Goal: Information Seeking & Learning: Find specific fact

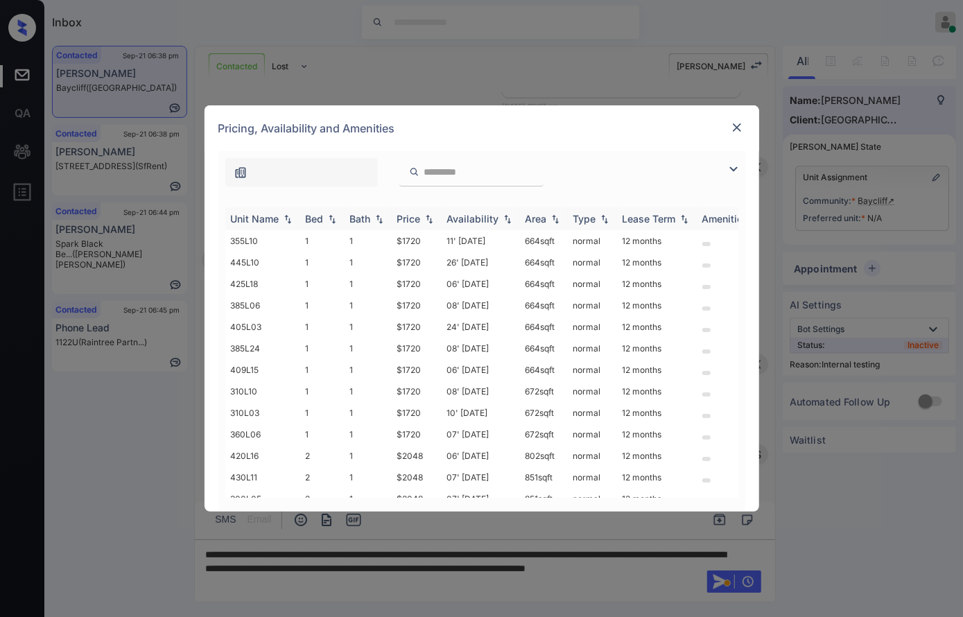
click at [427, 219] on img at bounding box center [429, 219] width 14 height 10
click at [427, 219] on img at bounding box center [429, 218] width 14 height 10
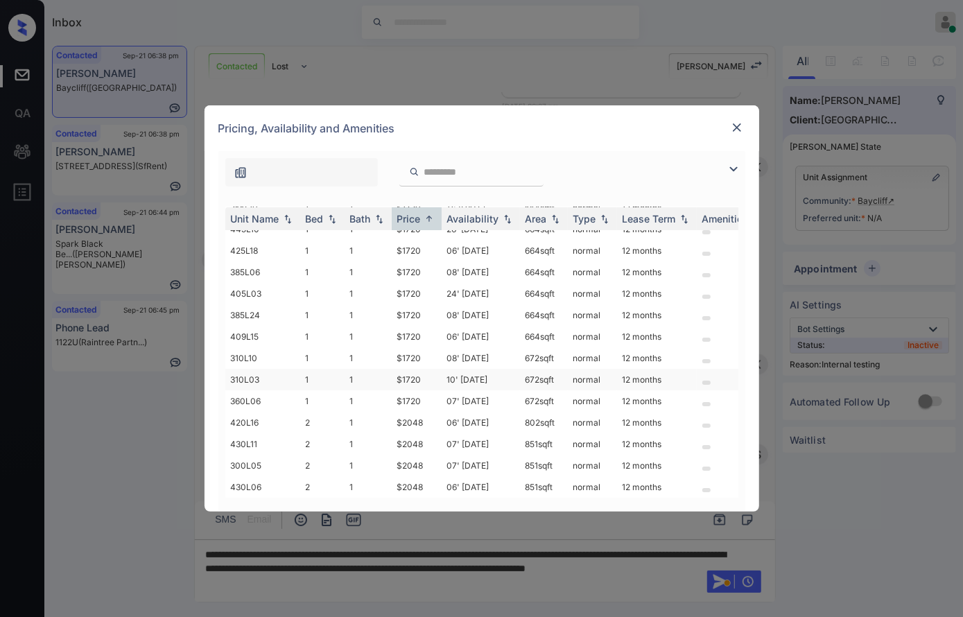
scroll to position [43, 0]
drag, startPoint x: 421, startPoint y: 411, endPoint x: 386, endPoint y: 411, distance: 35.3
click at [386, 412] on tr "420L16 2 1 $2048 06' [DATE] 802 sqft normal 12 months" at bounding box center [587, 422] width 724 height 21
copy tr "$2048"
drag, startPoint x: 431, startPoint y: 432, endPoint x: 387, endPoint y: 433, distance: 43.7
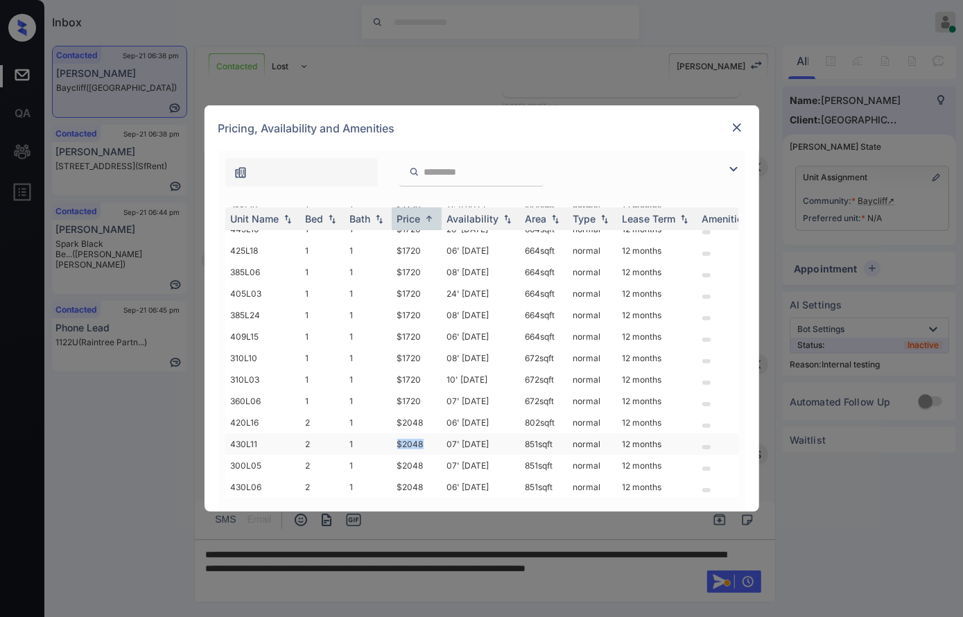
click at [387, 433] on tr "430L11 2 1 $2048 07' [DATE] 851 sqft normal 12 months" at bounding box center [587, 443] width 724 height 21
copy tr "$2048"
click at [405, 439] on font "$2048" at bounding box center [410, 444] width 26 height 10
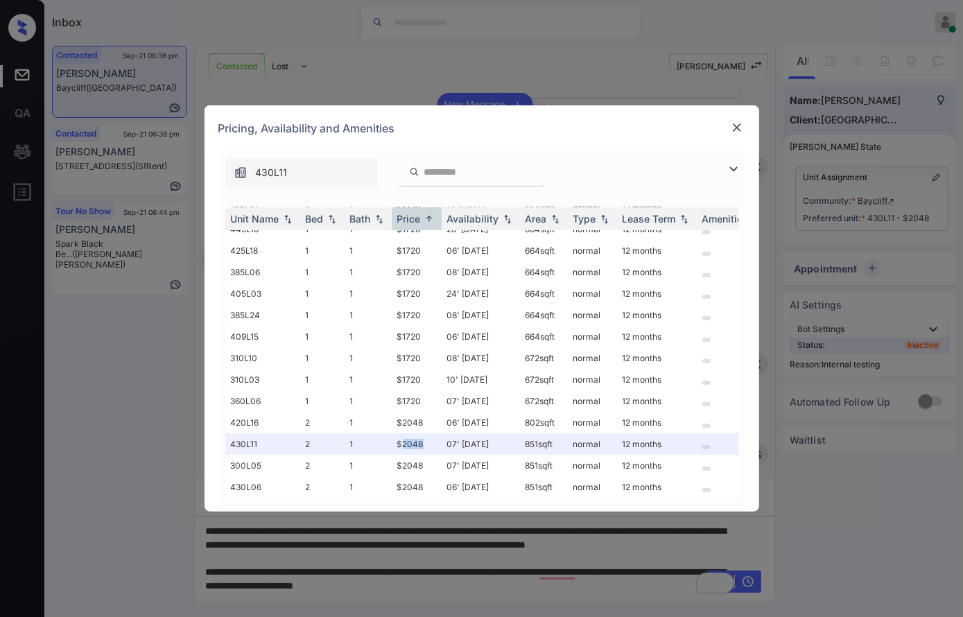
click at [735, 125] on img at bounding box center [737, 128] width 14 height 14
